Goal: Information Seeking & Learning: Find specific fact

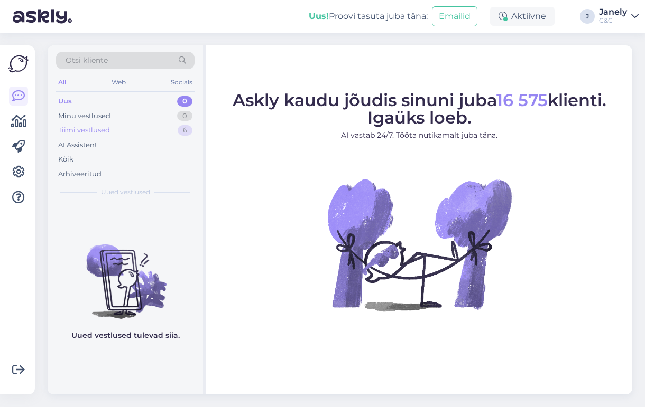
click at [165, 127] on div "Tiimi vestlused 6" at bounding box center [125, 130] width 138 height 15
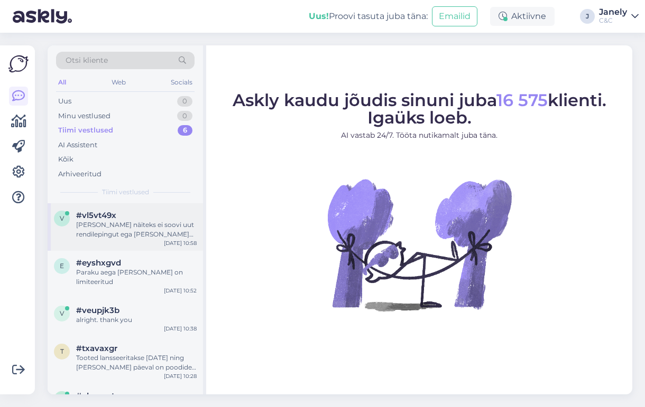
click at [175, 222] on div "ja kui näiteks ei soovi uut rendilepingut ega ka seda seadet enam, siis lihtsal…" at bounding box center [136, 229] width 120 height 19
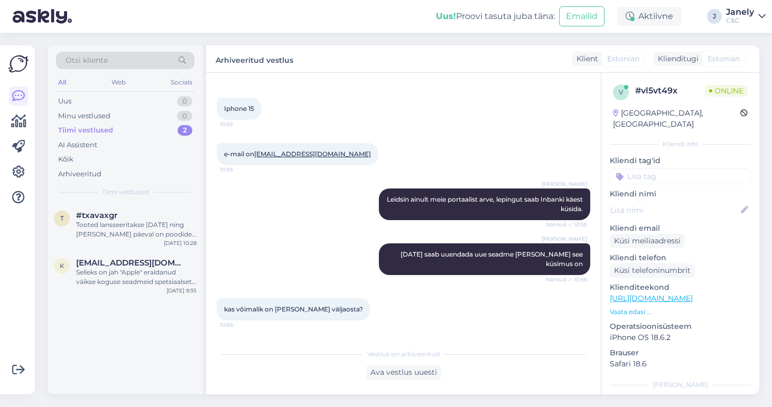
scroll to position [609, 0]
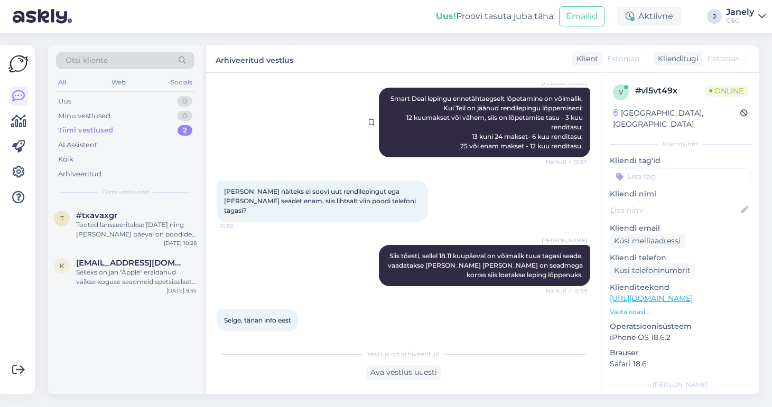
drag, startPoint x: 387, startPoint y: 97, endPoint x: 585, endPoint y: 145, distance: 203.2
click at [585, 145] on div "Ross Smart Deal lepingu ennetähtaegselt lõpetamine on võimalik. Kui Teil on jää…" at bounding box center [484, 123] width 211 height 70
copy span "Smart Deal lepingu ennetähtaegselt lõpetamine on võimalik. Kui Teil on jäänud r…"
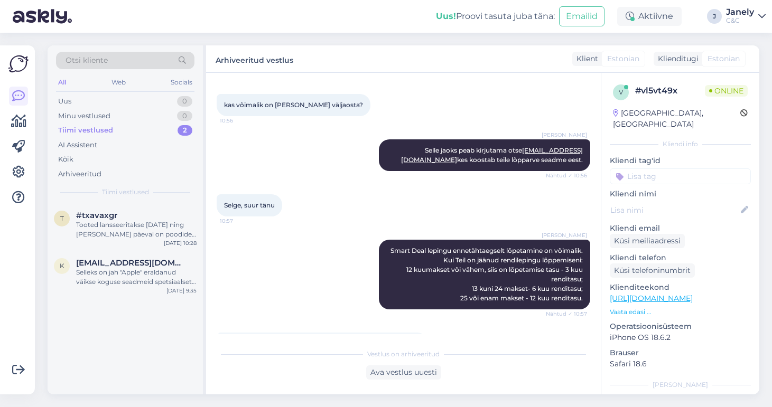
scroll to position [456, 0]
click at [347, 230] on div "Ross Smart Deal lepingu ennetähtaegselt lõpetamine on võimalik. Kui Teil on jää…" at bounding box center [404, 274] width 374 height 93
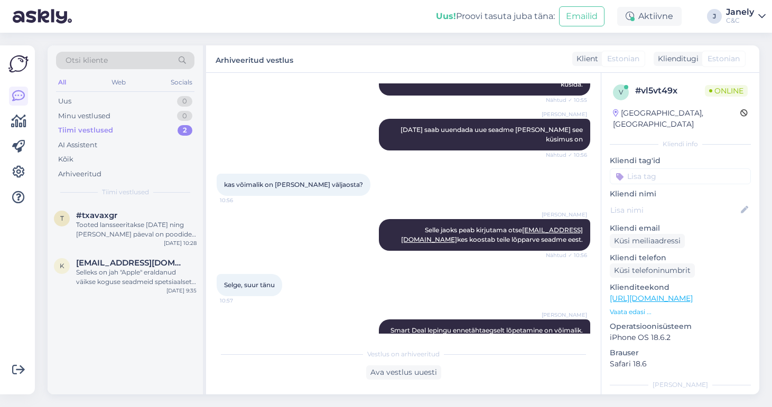
scroll to position [379, 0]
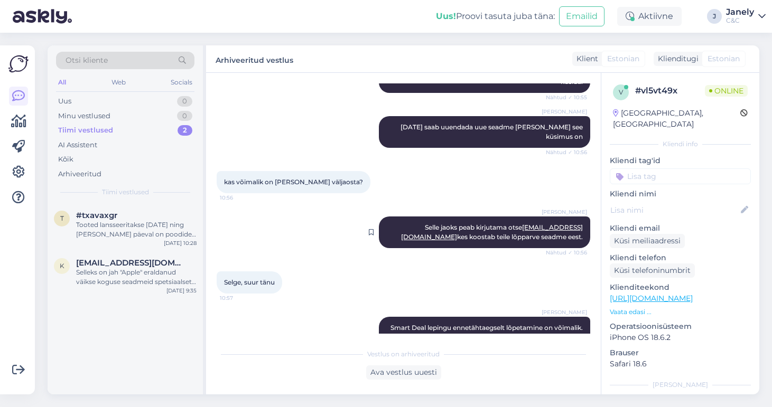
drag, startPoint x: 392, startPoint y: 226, endPoint x: 585, endPoint y: 235, distance: 193.1
click at [585, 235] on div "Ross Selle jaoks peab kirjutama otse info@inbank.ee kes koostab teile lõpparve …" at bounding box center [484, 233] width 211 height 32
copy span "Selle jaoks peab kirjutama otse info@inbank.ee kes koostab teile lõpparve seadm…"
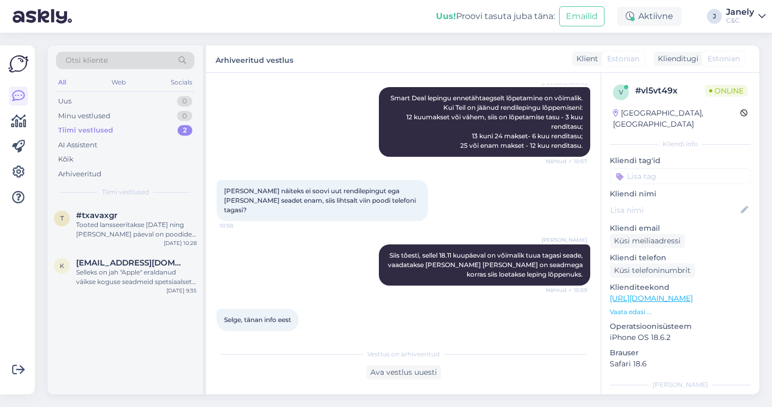
scroll to position [609, 0]
